Goal: Task Accomplishment & Management: Complete application form

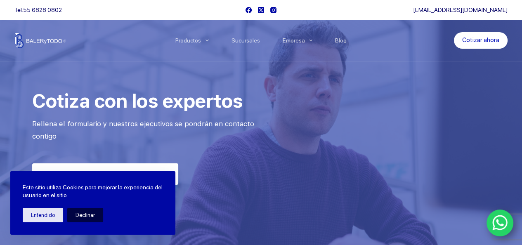
click at [83, 213] on button "Declinar" at bounding box center [85, 215] width 36 height 14
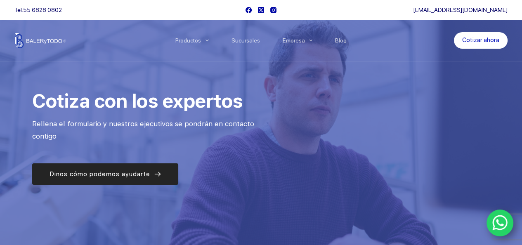
click at [158, 173] on use at bounding box center [158, 174] width 6 height 5
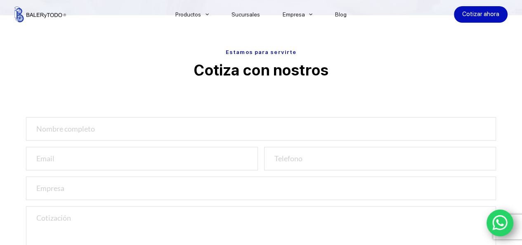
scroll to position [274, 0]
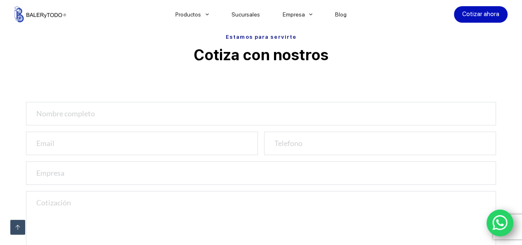
click at [113, 114] on input "text" at bounding box center [261, 114] width 470 height 24
type input "Agustín Benítez Gómez"
click at [73, 144] on input "email" at bounding box center [142, 144] width 232 height 24
type input "banybal@prodigy.net.mx"
click at [78, 172] on input "text" at bounding box center [261, 173] width 470 height 24
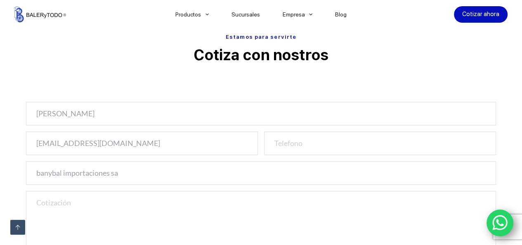
type input "banybal importaciones sa"
click at [63, 205] on textarea at bounding box center [261, 225] width 470 height 68
click at [66, 214] on textarea "tendra 5 pzas de balero 6303xp y 4 ppzas" at bounding box center [261, 225] width 470 height 68
drag, startPoint x: 71, startPoint y: 215, endPoint x: 98, endPoint y: 225, distance: 28.9
click at [98, 225] on textarea "tendra 5 pzas de balero 6303xp y 4 pzas" at bounding box center [261, 225] width 470 height 68
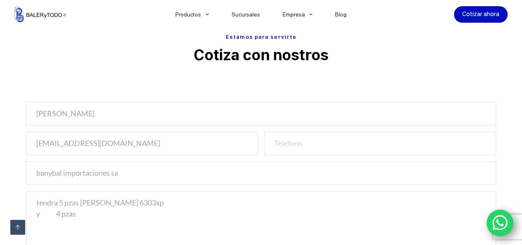
click at [83, 212] on textarea "tendra 5 pzas de balero 6303xp y 4 pzas" at bounding box center [261, 225] width 470 height 68
click at [78, 212] on textarea "tendra 5 pzas de balero 6303xp y 4 pzas" at bounding box center [261, 225] width 470 height 68
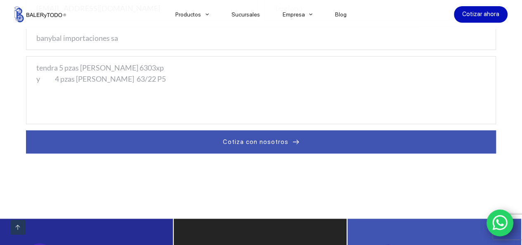
scroll to position [403, 0]
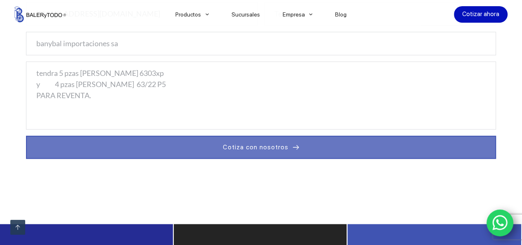
type textarea "tendra 5 pzas de balero 6303xp y 4 pzas de balero 63/22 P5 PARA REVENTA."
click at [267, 146] on span "Cotiza con nosotros" at bounding box center [256, 147] width 66 height 10
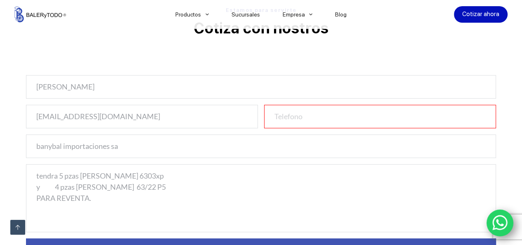
scroll to position [280, 0]
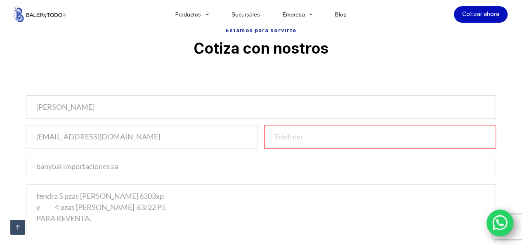
click at [327, 136] on input "number" at bounding box center [380, 137] width 232 height 24
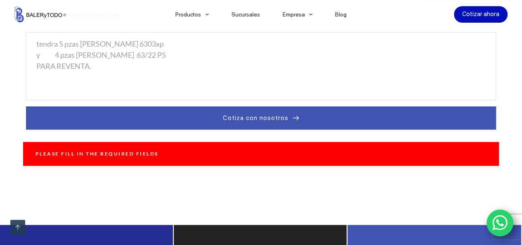
scroll to position [437, 0]
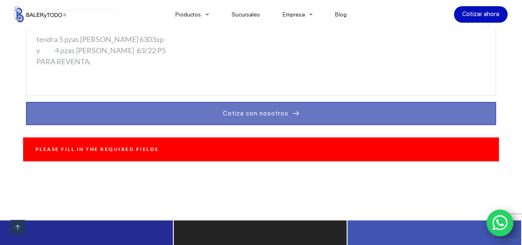
type input "5530829517"
click at [252, 114] on span "Cotiza con nosotros" at bounding box center [256, 113] width 66 height 10
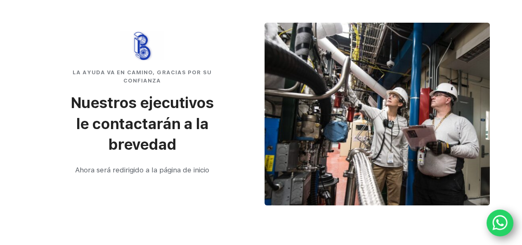
scroll to position [26, 0]
